Goal: Task Accomplishment & Management: Use online tool/utility

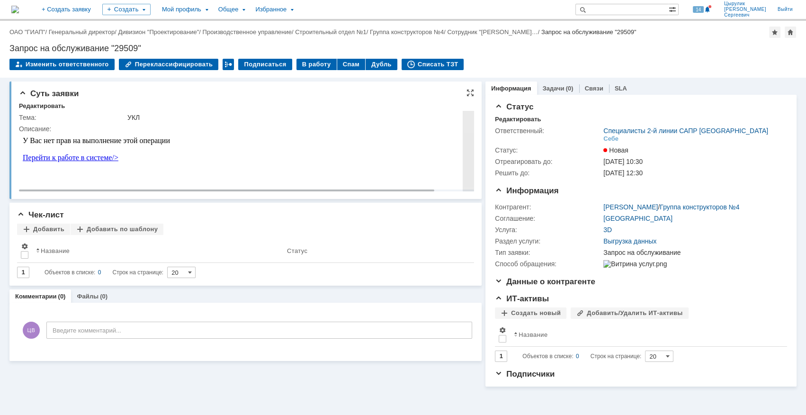
click at [110, 158] on link "Перейти к работе в системе/>" at bounding box center [71, 157] width 96 height 8
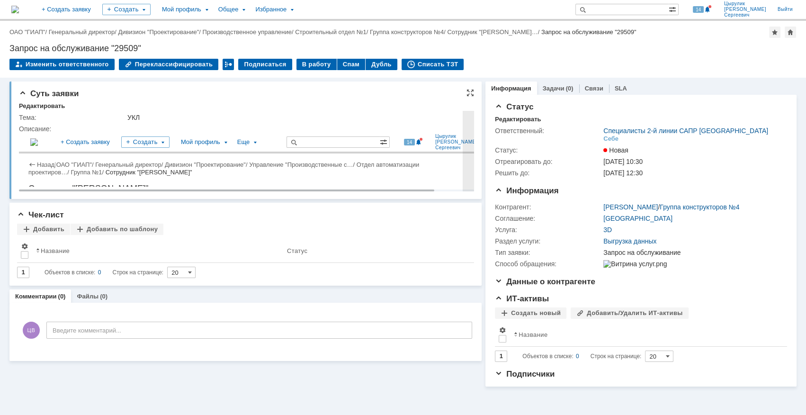
click at [45, 161] on link "Назад" at bounding box center [46, 164] width 18 height 7
click at [465, 148] on div at bounding box center [468, 151] width 11 height 81
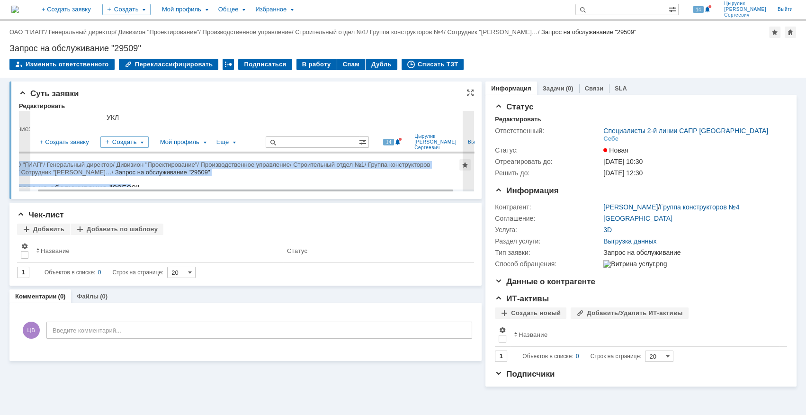
drag, startPoint x: 130, startPoint y: 184, endPoint x: 72, endPoint y: 153, distance: 65.9
click at [0, 153] on html "Идет загрузка, пожалуйста, подождите. На домашнюю + Создать заявку Создать Мой …" at bounding box center [247, 160] width 498 height 54
copy body "Идет загрузка, пожалуйста, подождите. На домашнюю + Создать заявку Создать Мой …"
click at [341, 182] on div "Назад | ОАО "ГИАП" / Генеральный директор / Дивизион "Проектирование" / Произво…" at bounding box center [247, 185] width 498 height 64
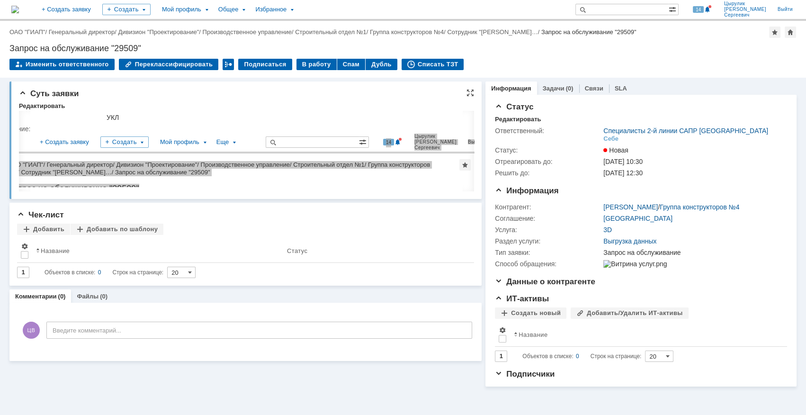
click at [329, 193] on div "Суть заявки Редактировать Тема: УКЛ Описание:" at bounding box center [245, 139] width 472 height 117
click at [254, 372] on div "Суть заявки Редактировать Тема: УКЛ Описание: Чек-лист Добавить Добавить по шаб…" at bounding box center [245, 232] width 472 height 309
